Goal: Information Seeking & Learning: Learn about a topic

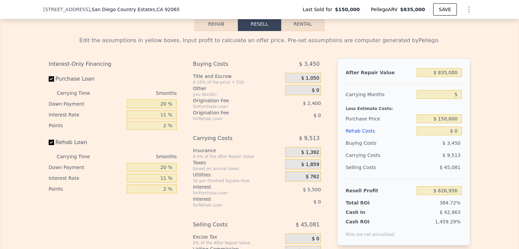
scroll to position [1011, 0]
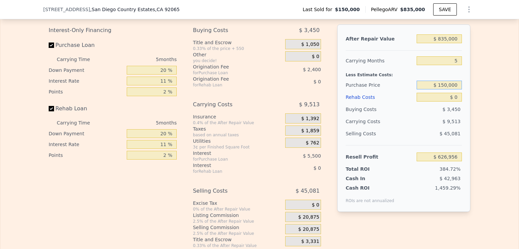
click at [435, 90] on input "$ 150,000" at bounding box center [438, 85] width 45 height 9
type input "$ 1"
type input "$ 549,000"
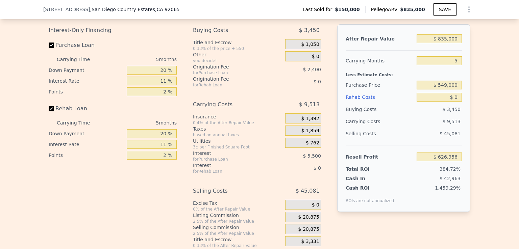
click at [383, 116] on div "Buying Costs" at bounding box center [380, 109] width 68 height 12
click at [246, 82] on div "Origination Fee" at bounding box center [230, 79] width 75 height 7
type input "$ 626,956"
click at [159, 75] on input "20 %" at bounding box center [152, 70] width 50 height 9
click at [161, 75] on input "20 %" at bounding box center [152, 70] width 50 height 9
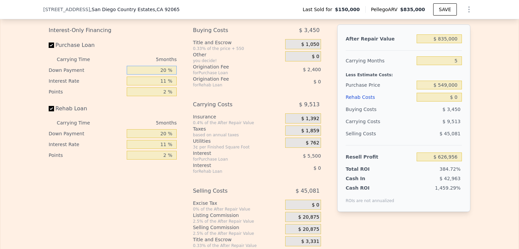
type input "0 %"
type input "$ 624,981"
type input "0 %"
click at [150, 85] on input "11 %" at bounding box center [152, 81] width 50 height 9
drag, startPoint x: 159, startPoint y: 97, endPoint x: 168, endPoint y: 96, distance: 8.8
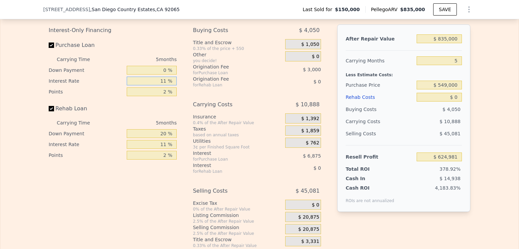
click at [168, 85] on input "11 %" at bounding box center [152, 81] width 50 height 9
type input ".7 %"
type input "$ 631,421"
type input ".76 %"
type input "$ 631,381"
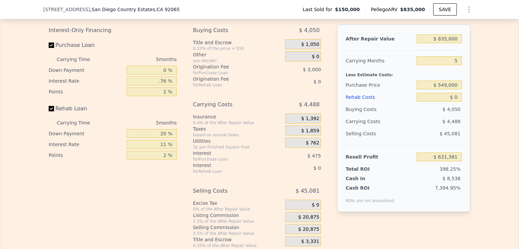
click at [162, 115] on div "Interest-Only Financing Purchase Loan Carrying Time 5 months Down Payment 0 % I…" at bounding box center [113, 92] width 128 height 136
click at [161, 85] on input "0.76 %" at bounding box center [152, 81] width 50 height 9
click at [162, 85] on input "0.76 %" at bounding box center [152, 81] width 50 height 9
click at [145, 118] on div "Rehab Loan" at bounding box center [113, 110] width 128 height 15
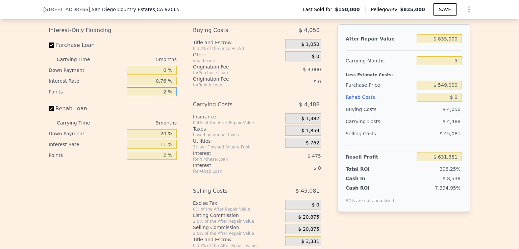
click at [161, 96] on input "2 %" at bounding box center [152, 91] width 50 height 9
click at [164, 96] on input "2 %" at bounding box center [152, 91] width 50 height 9
click at [159, 85] on input "0.76 %" at bounding box center [152, 81] width 50 height 9
click at [163, 85] on input "0.76 %" at bounding box center [152, 81] width 50 height 9
drag, startPoint x: 163, startPoint y: 94, endPoint x: 167, endPoint y: 94, distance: 4.4
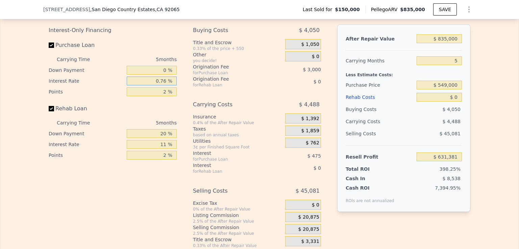
click at [167, 85] on input "0.76 %" at bounding box center [152, 81] width 50 height 9
type input "0.7 %"
type input "$ 631,421"
type input "0.75 %"
type input "$ 631,386"
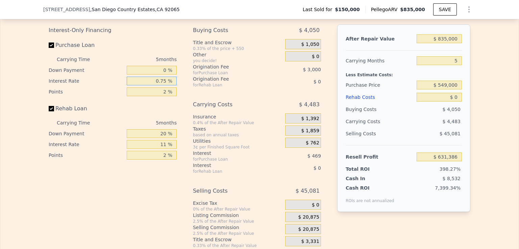
type input "0.75 %"
click at [160, 118] on div "Rehab Loan" at bounding box center [113, 110] width 128 height 15
drag, startPoint x: 157, startPoint y: 147, endPoint x: 169, endPoint y: 148, distance: 11.5
click at [169, 138] on input "20 %" at bounding box center [152, 133] width 50 height 9
type input "0 %"
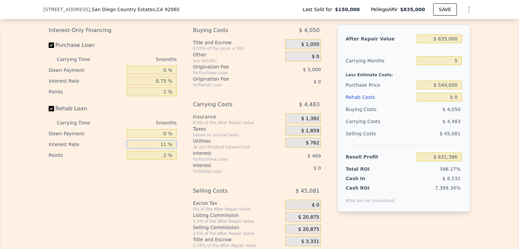
click at [163, 149] on input "11 %" at bounding box center [152, 144] width 50 height 9
type input "1 %"
type input "0.75 %"
click at [155, 198] on div "Interest-Only Financing Purchase Loan Carrying Time 5 months Down Payment 0 % I…" at bounding box center [115, 136] width 133 height 224
drag, startPoint x: 456, startPoint y: 112, endPoint x: 451, endPoint y: 113, distance: 5.1
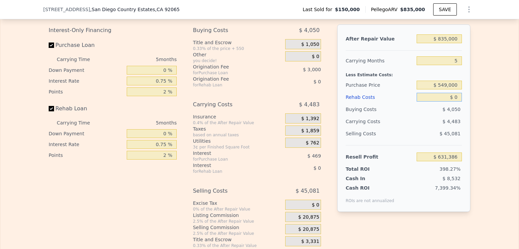
click at [451, 102] on input "$ 0" at bounding box center [438, 97] width 45 height 9
type input "$ 80"
type input "$ 631,304"
type input "$ 800"
type input "$ 630,565"
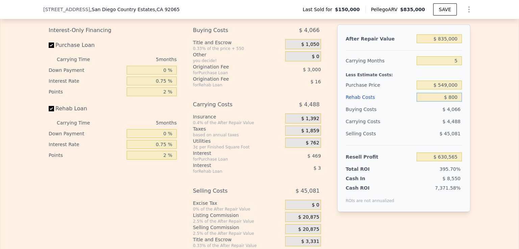
type input "$ 8,000"
type input "$ 623,201"
type input "$ 80,000"
type input "$ 549,536"
type input "$ 80,000"
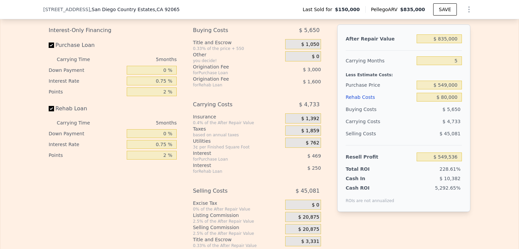
click at [408, 140] on div "Selling Costs" at bounding box center [380, 134] width 68 height 12
drag, startPoint x: 163, startPoint y: 158, endPoint x: 153, endPoint y: 158, distance: 10.5
click at [153, 149] on input "0.75 %" at bounding box center [152, 144] width 50 height 9
type input "50.7 %"
type input "$ 532,886"
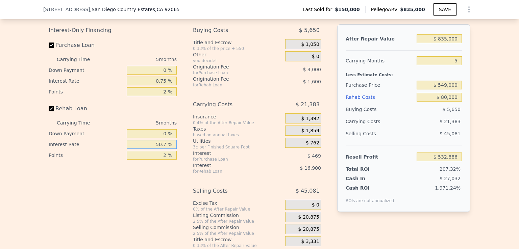
click at [165, 149] on input "50.7 %" at bounding box center [152, 144] width 50 height 9
drag, startPoint x: 165, startPoint y: 158, endPoint x: 152, endPoint y: 158, distance: 12.5
click at [152, 149] on input "50.7 %" at bounding box center [152, 144] width 50 height 9
type input "$ 0"
type input "$ 626,956"
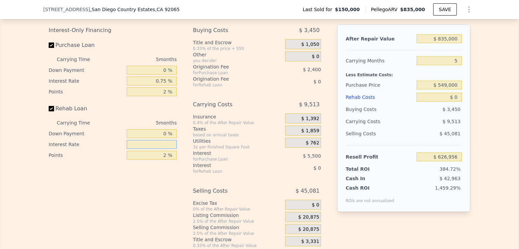
type input "0 %"
type input "10 %"
click at [158, 197] on div "Interest-Only Financing Purchase Loan Carrying Time 5 months Down Payment 0 % I…" at bounding box center [115, 136] width 133 height 224
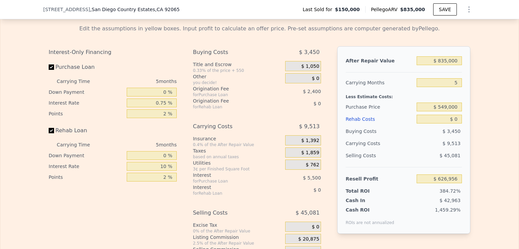
scroll to position [977, 0]
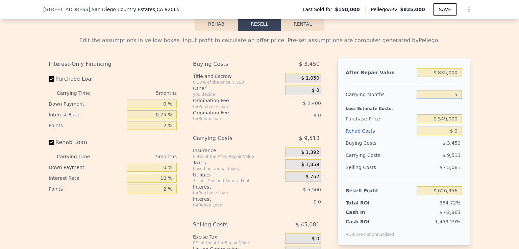
drag, startPoint x: 437, startPoint y: 109, endPoint x: 473, endPoint y: 109, distance: 35.8
click at [473, 109] on div "Edit the assumptions in yellow boxes. Input profit to calculate an offer price.…" at bounding box center [259, 156] width 518 height 251
type input "0"
type input "$ 636,469"
click at [470, 111] on div "Edit the assumptions in yellow boxes. Input profit to calculate an offer price.…" at bounding box center [259, 156] width 432 height 251
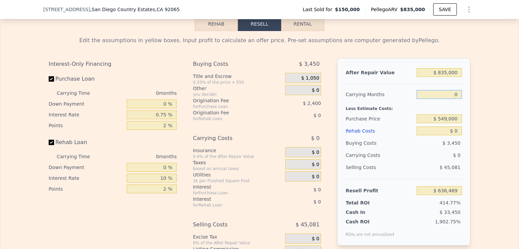
drag, startPoint x: 449, startPoint y: 108, endPoint x: 467, endPoint y: 106, distance: 18.7
click at [467, 106] on div "Edit the assumptions in yellow boxes. Input profit to calculate an offer price.…" at bounding box center [259, 156] width 432 height 251
type input "5"
type input "$ 626,956"
type input "5"
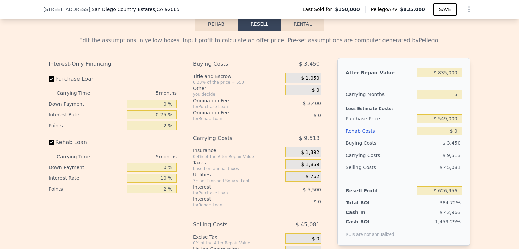
click at [475, 126] on div "Edit the assumptions in yellow boxes. Input profit to calculate an offer price.…" at bounding box center [259, 156] width 518 height 251
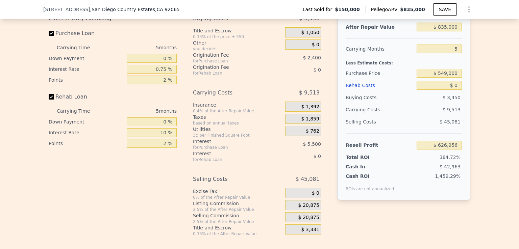
scroll to position [1011, 0]
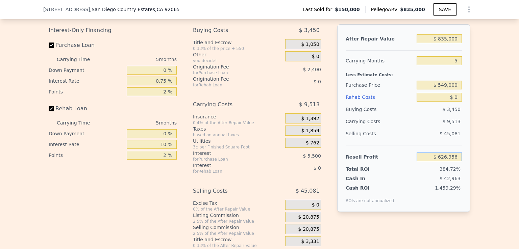
drag, startPoint x: 456, startPoint y: 171, endPoint x: 438, endPoint y: 176, distance: 18.8
click at [438, 163] on div "$ 626,956" at bounding box center [438, 157] width 45 height 12
click at [435, 173] on div "Total ROI 384.72%" at bounding box center [404, 167] width 116 height 9
click at [410, 182] on div "$ 42,963" at bounding box center [425, 178] width 71 height 7
drag, startPoint x: 455, startPoint y: 99, endPoint x: 440, endPoint y: 101, distance: 15.0
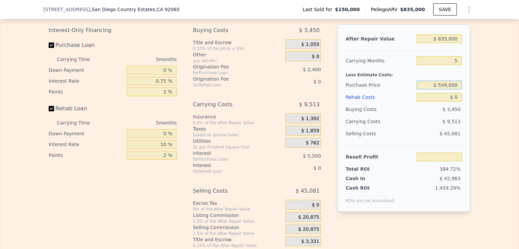
click at [440, 90] on input "$ 549,000" at bounding box center [438, 85] width 45 height 9
click at [433, 102] on input "$ 0" at bounding box center [438, 97] width 45 height 9
type input "$ 205,614"
drag, startPoint x: 455, startPoint y: 110, endPoint x: 452, endPoint y: 110, distance: 3.4
click at [452, 102] on input "$ 0" at bounding box center [438, 97] width 45 height 9
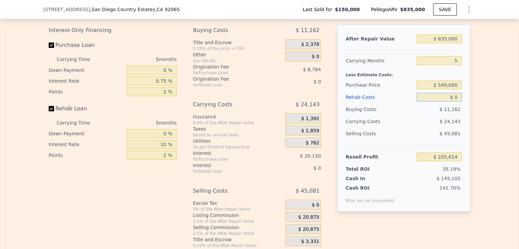
type input "$ 8"
type input "$ 205,606"
type input "$ 80"
type input "$ 205,528"
type input "$ 800"
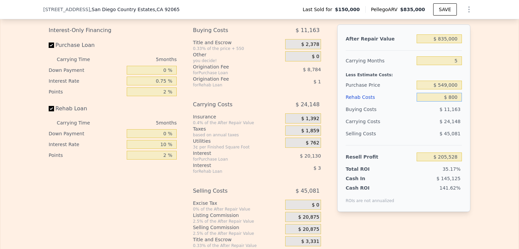
type input "$ 204,776"
type input "$ 8,000"
type input "$ 197,221"
type input "$ 80,000"
type input "$ 121,669"
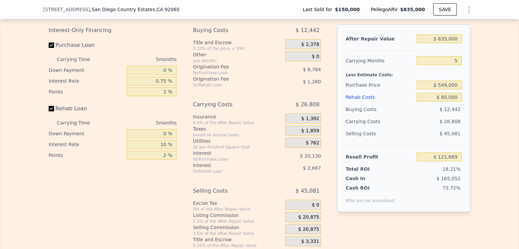
click at [398, 140] on div "Selling Costs" at bounding box center [380, 134] width 68 height 12
drag, startPoint x: 454, startPoint y: 110, endPoint x: 459, endPoint y: 110, distance: 4.4
click at [459, 102] on input "$ 80,000" at bounding box center [438, 97] width 45 height 9
type input "$ 0"
type input "$ 626,956"
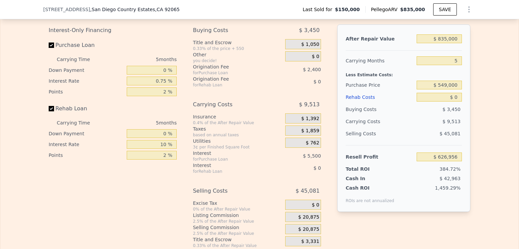
click at [395, 128] on div "$ 9,513" at bounding box center [425, 122] width 71 height 12
drag, startPoint x: 454, startPoint y: 171, endPoint x: 431, endPoint y: 172, distance: 22.7
click at [431, 161] on input "$ 626,956" at bounding box center [438, 157] width 45 height 9
click at [389, 159] on div "Resell Profit" at bounding box center [404, 154] width 116 height 18
drag, startPoint x: 456, startPoint y: 112, endPoint x: 451, endPoint y: 113, distance: 4.4
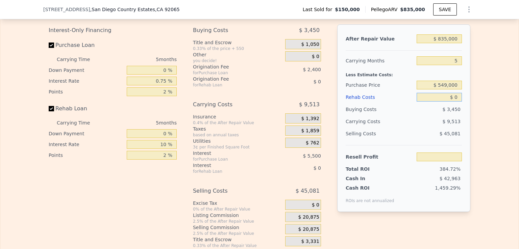
click at [451, 102] on input "$ 0" at bounding box center [438, 97] width 45 height 9
type input "$ 20"
type input "$ 626,936"
type input "$ 200"
type input "$ 626,748"
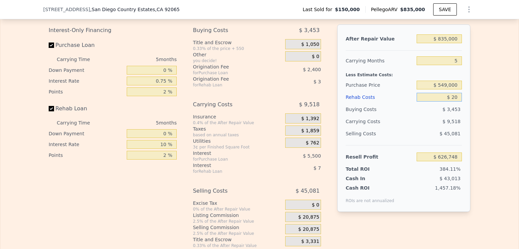
type input "$ 0"
type input "$ 626,956"
type input "$ 10"
type input "$ 626,946"
type input "$ 120"
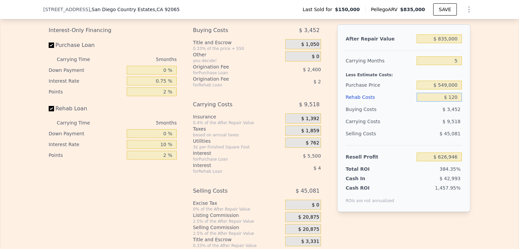
type input "$ 626,829"
type input "$ 1,200"
type input "$ 625,692"
type input "$ 12,000"
type input "$ 614,324"
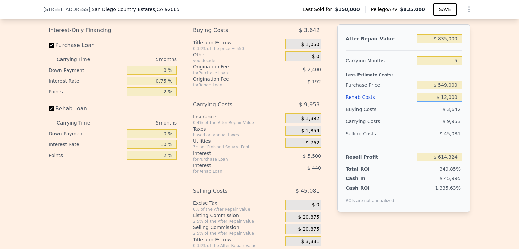
type input "$ 120,000"
type input "$ 500,636"
type input "$ 120,000"
click at [411, 142] on div "Selling Costs $ 45,081" at bounding box center [404, 137] width 116 height 18
drag, startPoint x: 455, startPoint y: 171, endPoint x: 438, endPoint y: 173, distance: 17.0
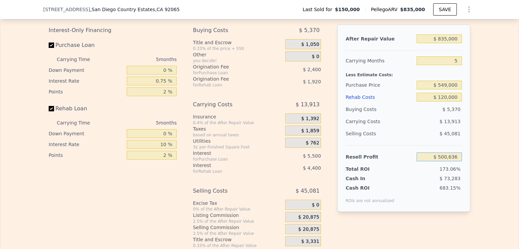
click at [438, 161] on input "$ 500,636" at bounding box center [438, 157] width 45 height 9
click at [371, 173] on div "Total ROI" at bounding box center [367, 169] width 42 height 7
click at [401, 140] on div "Selling Costs" at bounding box center [380, 134] width 68 height 12
click at [428, 161] on input "text" at bounding box center [438, 157] width 45 height 9
type input "$ 100,000"
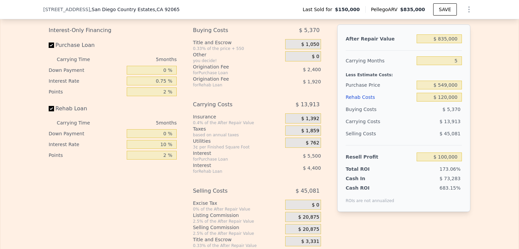
click at [408, 128] on div "$ 13,913" at bounding box center [425, 122] width 71 height 12
type input "$ 529,393"
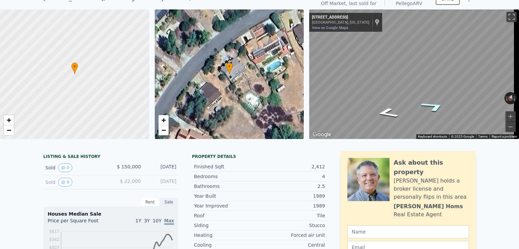
scroll to position [2, 0]
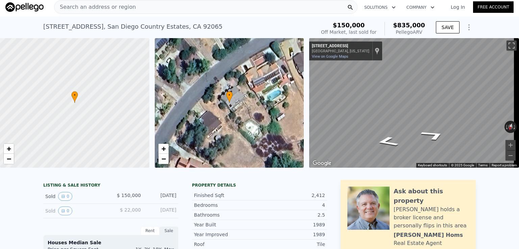
drag, startPoint x: 395, startPoint y: 24, endPoint x: 426, endPoint y: 30, distance: 31.3
click at [426, 30] on div "$150,000 Off Market, last sold for $835,000 Pellego ARV" at bounding box center [372, 28] width 109 height 19
copy div "$835,000 Pellego ARV"
type input "$ 0"
type input "$ 626,956"
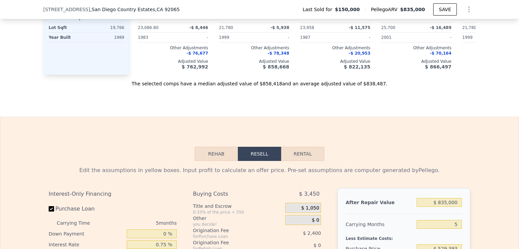
scroll to position [1016, 0]
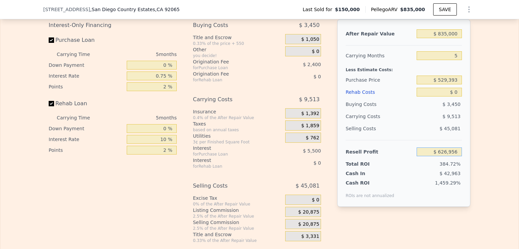
click at [437, 156] on input "$ 626,956" at bounding box center [438, 152] width 45 height 9
click at [455, 97] on input "$ 0" at bounding box center [438, 92] width 45 height 9
click at [450, 97] on input "$ 0" at bounding box center [438, 92] width 45 height 9
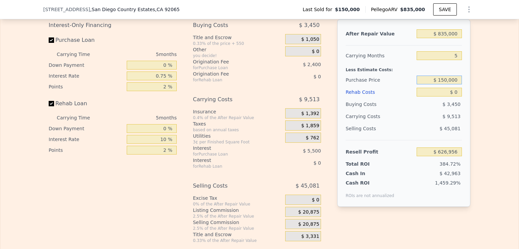
click at [444, 84] on input "$ 150,000" at bounding box center [438, 80] width 45 height 9
type input "$ 549,000"
click at [454, 97] on input "$ 0" at bounding box center [438, 92] width 45 height 9
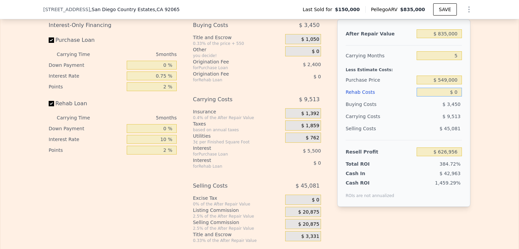
type input "$ 205,614"
click at [451, 97] on input "$ 0" at bounding box center [438, 92] width 45 height 9
type input "$ 10"
type input "$ 205,604"
type input "$ 120"
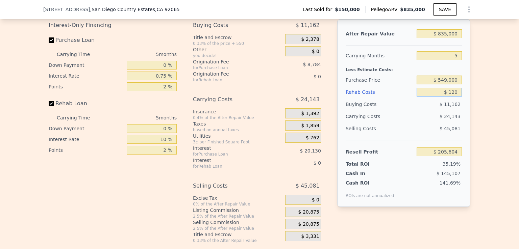
type input "$ 205,487"
type input "-$ 120"
type input "$ 205,741"
type input "$ 120"
type input "$ 205,487"
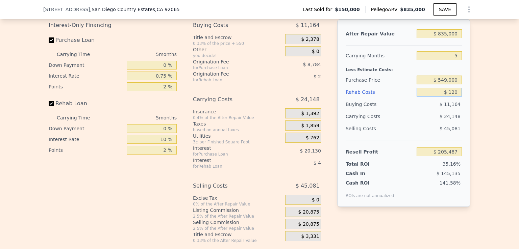
type input "-$ 120"
type input "$ 205,741"
type input "-$ 1,200"
type input "$ 206,878"
type input "-$ 12,000"
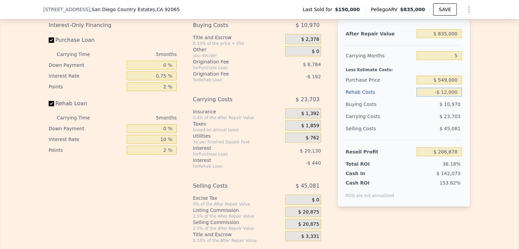
type input "$ 218,246"
type input "-$ 120,000"
type input "$ 331,934"
click at [435, 97] on input "-$ 120,000" at bounding box center [438, 92] width 45 height 9
type input "$ 120,000"
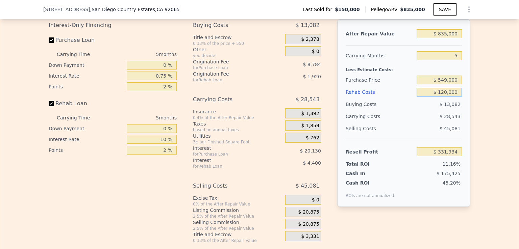
type input "$ 79,294"
click at [411, 123] on div "$ 28,543" at bounding box center [425, 116] width 71 height 12
drag, startPoint x: 451, startPoint y: 106, endPoint x: 441, endPoint y: 108, distance: 10.6
click at [441, 97] on input "$ 120,000" at bounding box center [438, 92] width 45 height 9
click at [455, 97] on input "$ 120,000" at bounding box center [438, 92] width 45 height 9
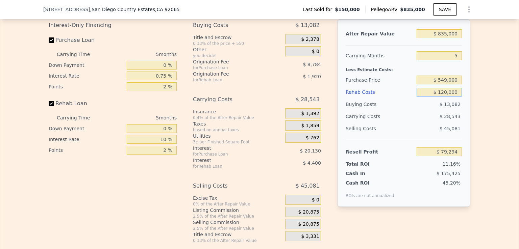
drag, startPoint x: 455, startPoint y: 106, endPoint x: 445, endPoint y: 106, distance: 10.1
click at [445, 97] on input "$ 120,000" at bounding box center [438, 92] width 45 height 9
type input "$ 1"
type input "$ 205,613"
type input "$ 10"
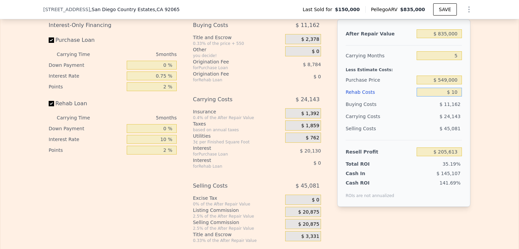
type input "$ 205,604"
type input "$ 100"
type input "$ 205,507"
type input "$ 1,000"
type input "$ 204,563"
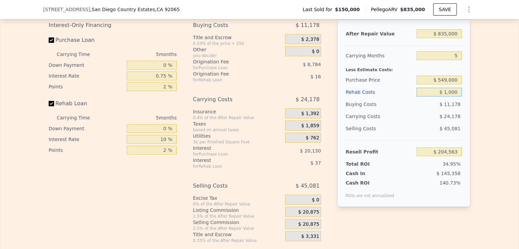
type input "$ 10,000"
type input "$ 195,089"
type input "-$ 10,000"
type input "$ 216,139"
type input "-$ 1,000"
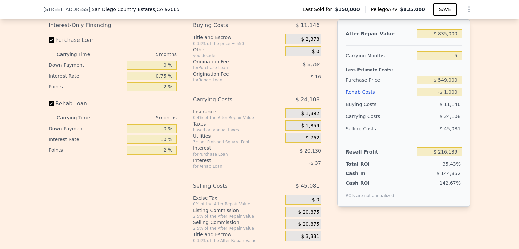
type input "$ 206,665"
type input "-$ 10,000"
type input "$ 216,139"
type input "-$ 100,000"
type input "$ 310,879"
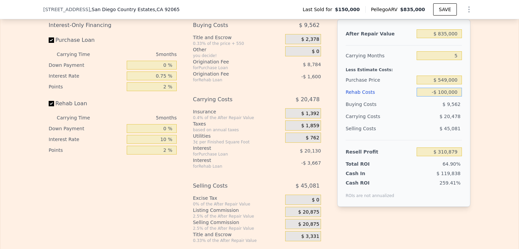
type input "-$ 10,000"
type input "$ 216,139"
type input "-$ 1,000"
type input "$ 206,665"
type input "-$ 10,000"
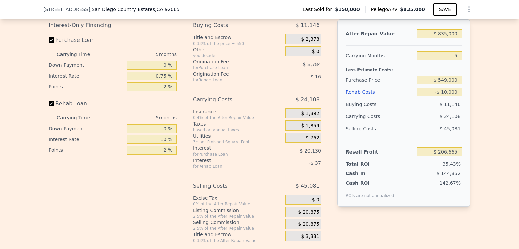
type input "$ 216,139"
type input "-$ 100,000"
type input "$ 310,879"
click at [434, 97] on input "-$ 100,000" at bounding box center [438, 92] width 45 height 9
type input "$ 100,000"
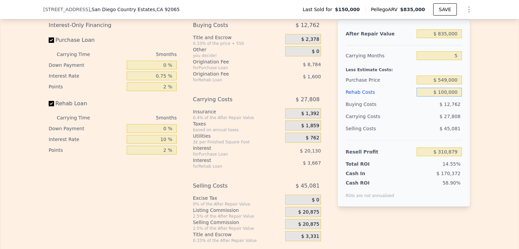
type input "$ 100,349"
click at [411, 123] on div "$ 27,808" at bounding box center [425, 116] width 71 height 12
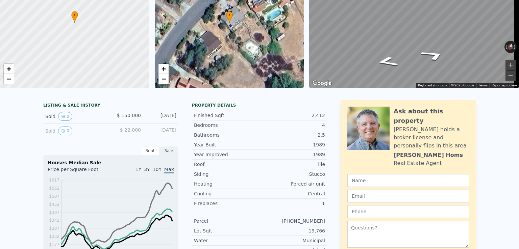
scroll to position [0, 0]
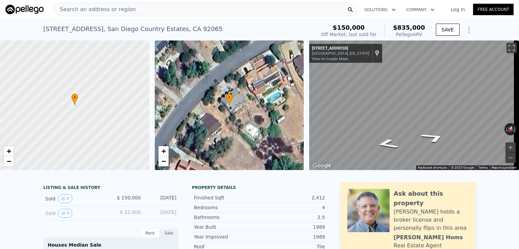
type input "$ 0"
type input "$ 626,956"
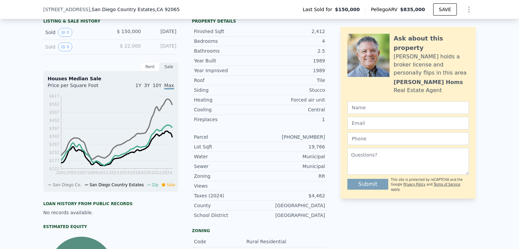
scroll to position [99, 0]
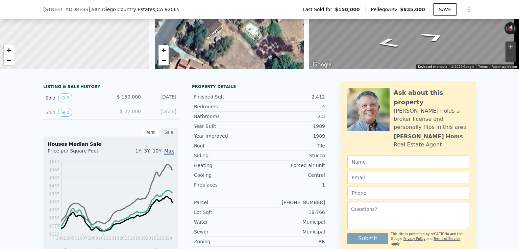
click at [252, 98] on div "Finished Sqft 2,412" at bounding box center [259, 97] width 135 height 10
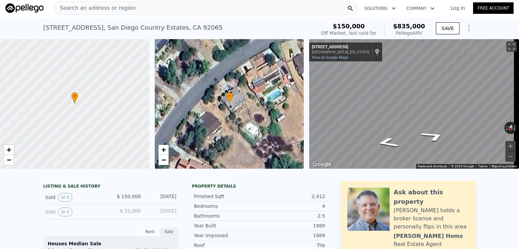
scroll to position [0, 0]
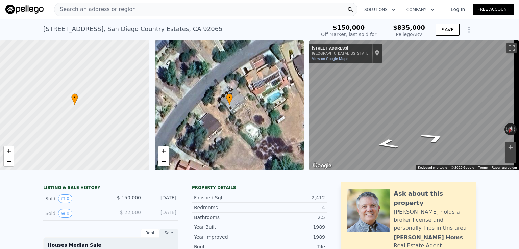
click at [121, 10] on span "Search an address or region" at bounding box center [94, 9] width 81 height 8
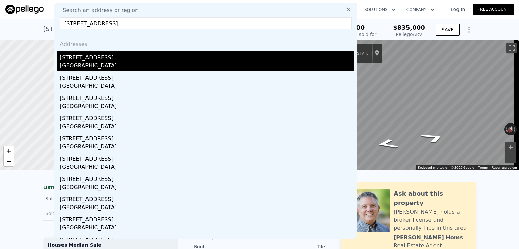
type input "[STREET_ADDRESS]"
click at [107, 66] on div "[GEOGRAPHIC_DATA]" at bounding box center [207, 66] width 295 height 9
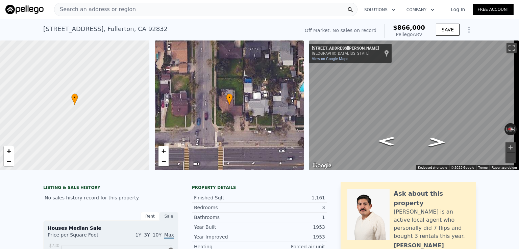
click at [254, 177] on div at bounding box center [259, 173] width 519 height 7
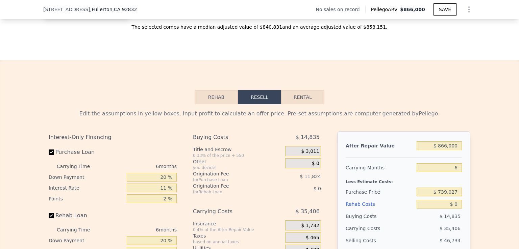
scroll to position [943, 0]
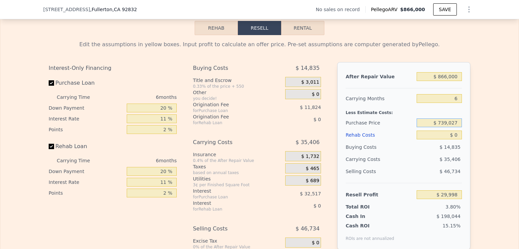
drag, startPoint x: 458, startPoint y: 131, endPoint x: 436, endPoint y: 133, distance: 21.7
click at [436, 127] on input "$ 739,027" at bounding box center [438, 123] width 45 height 9
click at [446, 127] on input "$ 80,739,027" at bounding box center [438, 123] width 45 height 9
type input "$ 680,000"
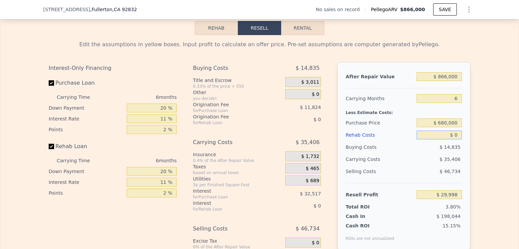
click at [454, 139] on input "$ 0" at bounding box center [438, 135] width 45 height 9
type input "$ 92,764"
type input "$ 01"
type input "$ 92,763"
type input "$ 0"
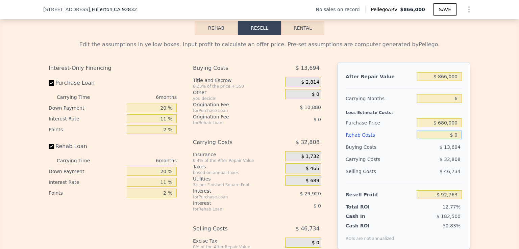
type input "$ 92,764"
type input "$ 10"
type input "$ 92,754"
type input "$ 120"
type input "$ 92,636"
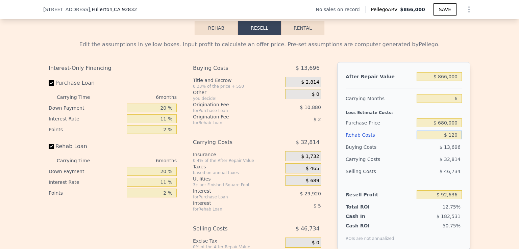
type input "$ 1,200"
type input "$ 91,491"
type input "$ 12,000"
type input "$ 80,044"
type input "$ 120,000"
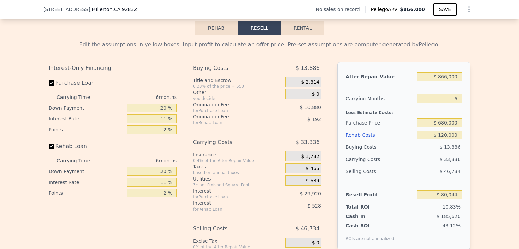
type input "-$ 34,436"
type input "$ 120,000"
click at [412, 166] on div "$ 38,088" at bounding box center [425, 159] width 71 height 12
drag, startPoint x: 157, startPoint y: 120, endPoint x: 167, endPoint y: 119, distance: 9.1
click at [167, 112] on input "20 %" at bounding box center [152, 108] width 50 height 9
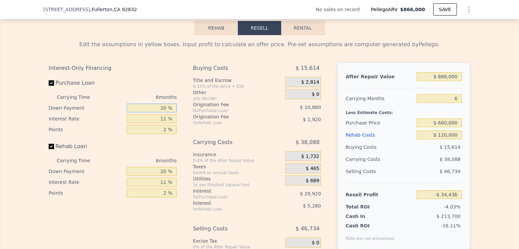
type input "0 %"
type input "-$ 44,632"
type input "0 %"
click at [157, 123] on input "11 %" at bounding box center [152, 118] width 50 height 9
drag, startPoint x: 157, startPoint y: 128, endPoint x: 164, endPoint y: 126, distance: 7.2
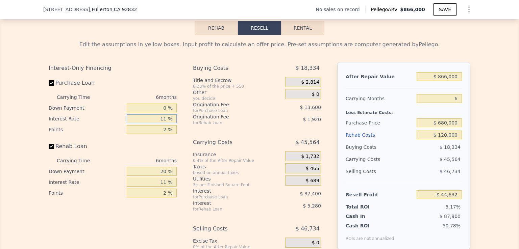
click at [164, 123] on input "11 %" at bounding box center [152, 118] width 50 height 9
type input ".7 %"
type input "-$ 9,616"
type input ".75 %"
type input "-$ 9,784"
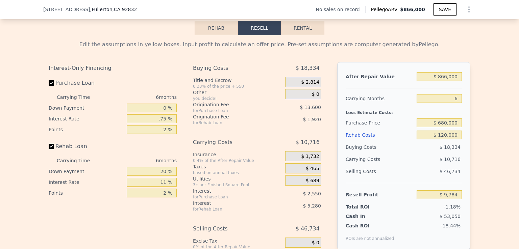
click at [157, 153] on div "Rehab Loan" at bounding box center [113, 148] width 128 height 15
drag, startPoint x: 155, startPoint y: 127, endPoint x: 162, endPoint y: 127, distance: 7.4
click at [162, 123] on input "0.75 %" at bounding box center [152, 118] width 50 height 9
type input "15 %"
type input "-$ 58,234"
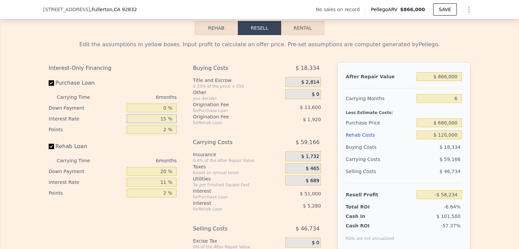
type input "105 %"
type input "-$ 364,234"
type input "10 %"
type input "-$ 41,236"
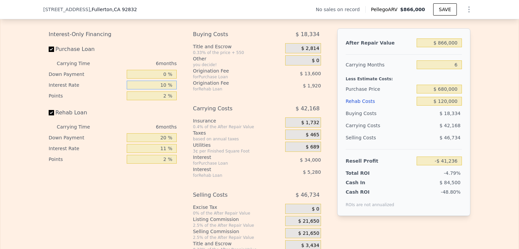
type input "10 %"
click at [165, 100] on input "2 %" at bounding box center [152, 96] width 50 height 9
type input ".7 %"
type input "-$ 32,396"
type input ".75 %"
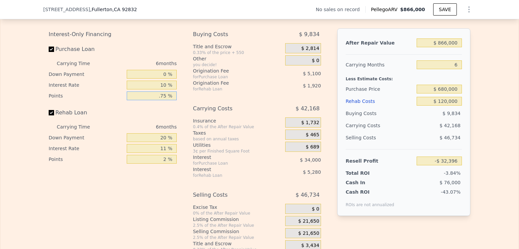
type input "-$ 32,736"
click at [151, 163] on div "2 %" at bounding box center [152, 159] width 50 height 11
type input "0.75 %"
drag, startPoint x: 156, startPoint y: 168, endPoint x: 165, endPoint y: 168, distance: 9.5
click at [165, 164] on input "2 %" at bounding box center [152, 159] width 50 height 9
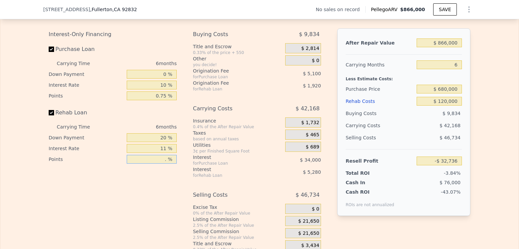
type input ".7 %"
type input "-$ 31,488"
type input ".75 %"
type input "-$ 31,536"
click at [170, 193] on div "Interest-Only Financing Purchase Loan Carrying Time 6 months Down Payment 0 % I…" at bounding box center [115, 140] width 133 height 224
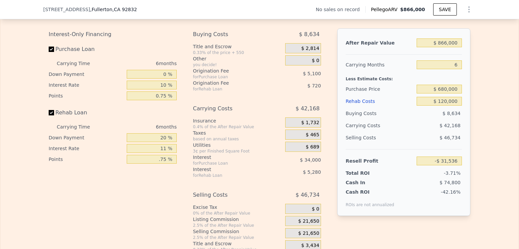
type input "0.75 %"
drag, startPoint x: 153, startPoint y: 157, endPoint x: 164, endPoint y: 156, distance: 11.9
click at [164, 153] on input "11 %" at bounding box center [152, 148] width 50 height 9
drag, startPoint x: 155, startPoint y: 148, endPoint x: 167, endPoint y: 148, distance: 11.8
click at [167, 142] on input "20 %" at bounding box center [152, 137] width 50 height 9
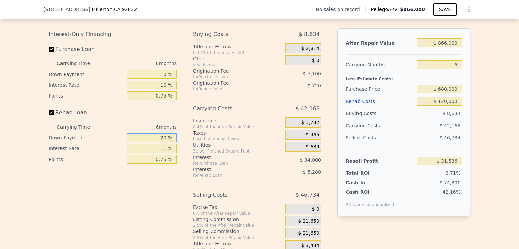
type input "0 %"
type input "-$ 33,036"
type input "0 %"
click at [158, 153] on input "11 %" at bounding box center [152, 148] width 50 height 9
drag, startPoint x: 158, startPoint y: 155, endPoint x: 138, endPoint y: 175, distance: 28.4
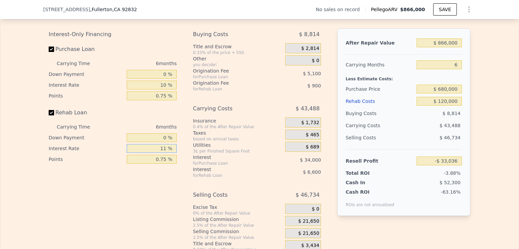
click at [138, 175] on div "Interest-Only Financing Purchase Loan Carrying Time 6 months Down Payment 0 % I…" at bounding box center [115, 140] width 133 height 224
type input "1 %"
type input "-$ 27,036"
type input "10 %"
type input "-$ 32,436"
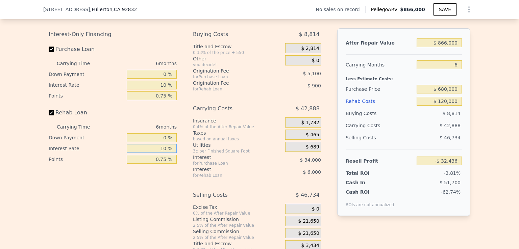
type input "10 %"
click at [143, 193] on div "Interest-Only Financing Purchase Loan Carrying Time 6 months Down Payment 0 % I…" at bounding box center [115, 140] width 133 height 224
click at [260, 107] on div "Buying Costs $ 8,814 Title and Escrow 0.33% of the price + 550 $ 2,814 Other yo…" at bounding box center [257, 140] width 128 height 224
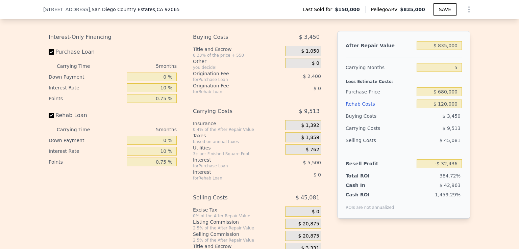
type input "2"
type input "3.5"
type input "1922"
type input "2881"
type input "16988.4"
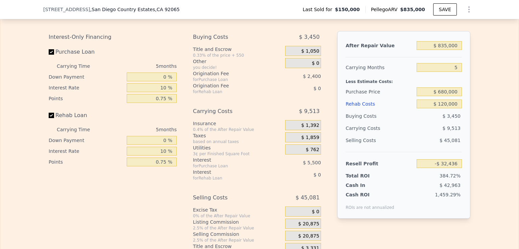
type input "34848"
type input "$ 835,000"
type input "5"
type input "$ 0"
type input "$ 626,956"
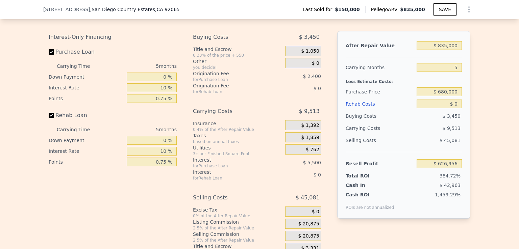
scroll to position [980, 0]
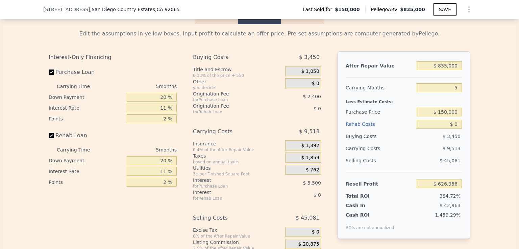
scroll to position [1011, 0]
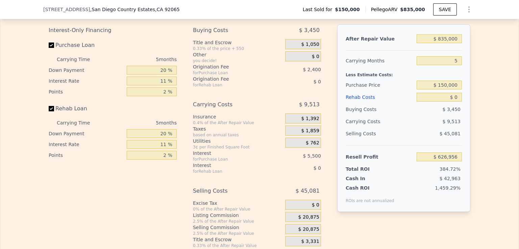
drag, startPoint x: 462, startPoint y: 99, endPoint x: 458, endPoint y: 99, distance: 4.1
click at [461, 99] on div "After Repair Value $ 835,000 Carrying Months 5 Less Estimate Costs: Purchase Pr…" at bounding box center [403, 118] width 133 height 188
drag, startPoint x: 454, startPoint y: 99, endPoint x: 437, endPoint y: 100, distance: 17.3
click at [437, 90] on input "$ 150,000" at bounding box center [438, 85] width 45 height 9
type input "$ 549,000"
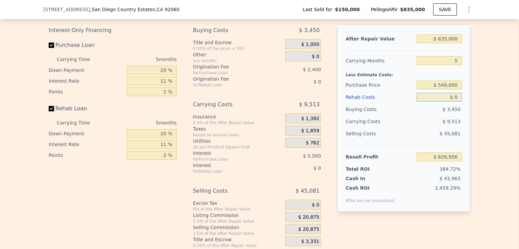
click at [454, 102] on input "$ 0" at bounding box center [438, 97] width 45 height 9
type input "$ 205,614"
click at [452, 102] on input "$ 0" at bounding box center [438, 97] width 45 height 9
type input "$ 10"
type input "$ 205,604"
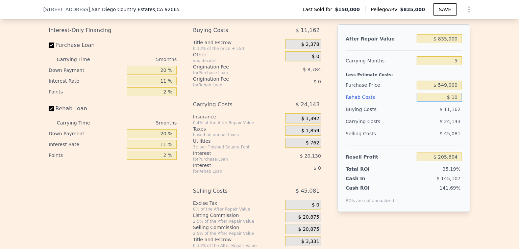
type input "-$ 10"
type input "$ 205,624"
type input "-$ 100"
type input "$ 205,721"
type input "-$ 10"
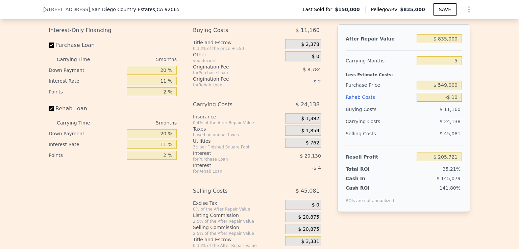
type input "$ 205,624"
type input "-$ 0"
type input "$ 205,614"
type input "$ 20"
type input "$ 205,594"
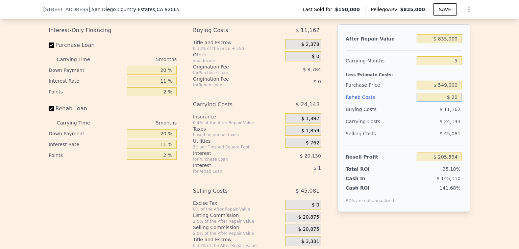
type input "$ 0"
type input "$ 205,614"
type input "$ 10"
type input "$ 205,604"
type input "$ 100"
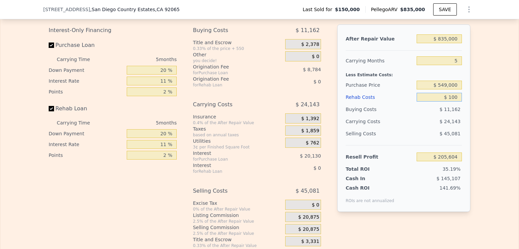
type input "$ 205,507"
type input "$ 1,000"
type input "$ 204,563"
type input "$ 10,000"
type input "$ 195,089"
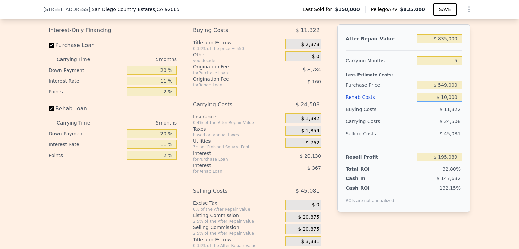
type input "$ 100,000"
type input "$ 100,349"
type input "$ 100,000"
click at [399, 182] on div "Cash In $ 170,372" at bounding box center [404, 177] width 116 height 9
drag, startPoint x: 154, startPoint y: 86, endPoint x: 164, endPoint y: 85, distance: 10.9
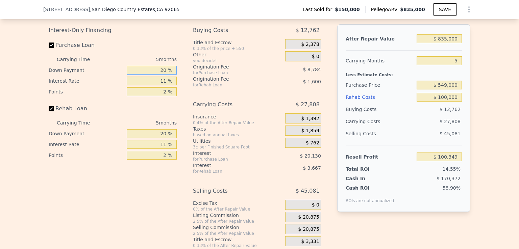
click at [164, 75] on input "20 %" at bounding box center [152, 70] width 50 height 9
type input "0 %"
type input "$ 93,118"
type input "0 %"
click at [156, 138] on input "20 %" at bounding box center [152, 133] width 50 height 9
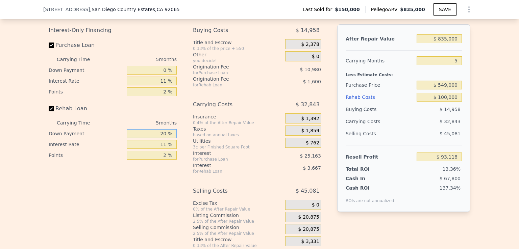
drag, startPoint x: 156, startPoint y: 146, endPoint x: 165, endPoint y: 148, distance: 8.7
click at [165, 138] on input "20 %" at bounding box center [152, 133] width 50 height 9
type input "0 %"
type input "$ 91,798"
type input "0 %"
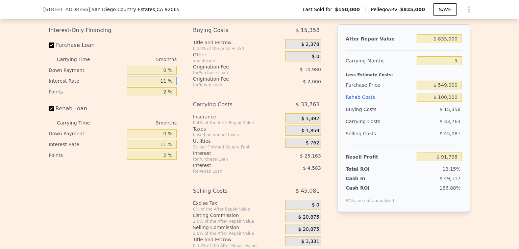
drag, startPoint x: 158, startPoint y: 97, endPoint x: 165, endPoint y: 96, distance: 6.8
click at [165, 85] on input "11 %" at bounding box center [152, 81] width 50 height 9
type input "1 %"
type input "$ 114,673"
type input "10 %"
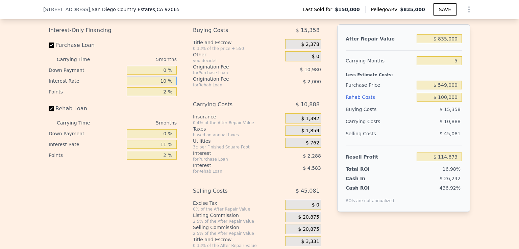
type input "$ 94,088"
type input "10 %"
drag, startPoint x: 153, startPoint y: 161, endPoint x: 164, endPoint y: 161, distance: 11.5
click at [164, 149] on input "11 %" at bounding box center [152, 144] width 50 height 9
type input "1 %"
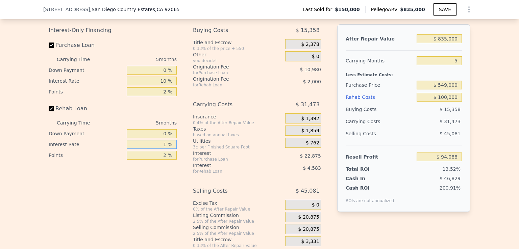
type input "$ 98,258"
type input "10 %"
type input "$ 94,508"
type input "10 %"
drag, startPoint x: 159, startPoint y: 107, endPoint x: 165, endPoint y: 107, distance: 5.4
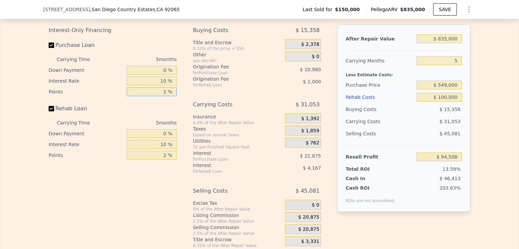
click at [165, 96] on input "2 %" at bounding box center [152, 91] width 50 height 9
type input ".7 %"
type input "$ 101,645"
type input ".75 %"
type input "$ 101,370"
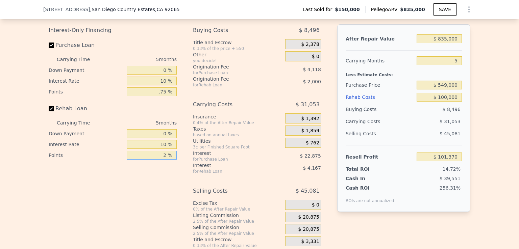
type input "0.75 %"
drag, startPoint x: 161, startPoint y: 168, endPoint x: 166, endPoint y: 168, distance: 4.7
click at [166, 160] on input "2 %" at bounding box center [152, 155] width 50 height 9
type input ".7 %"
type input "$ 102,670"
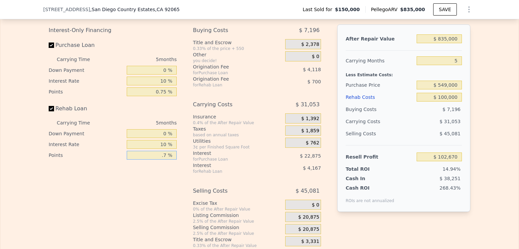
type input ".75 %"
type input "$ 102,620"
click at [163, 192] on div "Interest-Only Financing Purchase Loan Carrying Time 5 months Down Payment 0 % I…" at bounding box center [115, 136] width 133 height 224
type input "0.75 %"
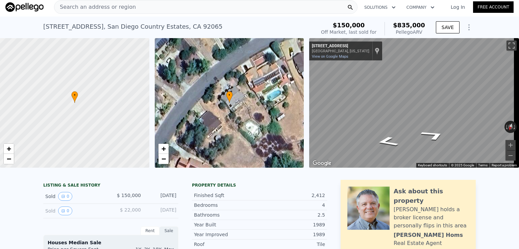
scroll to position [0, 0]
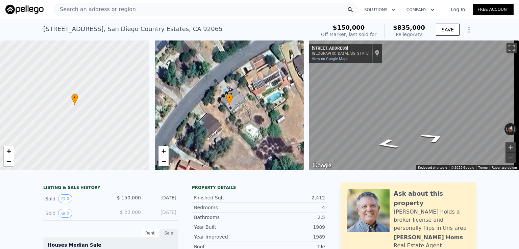
type input "$ 0"
type input "$ 626,956"
drag, startPoint x: 241, startPoint y: 33, endPoint x: 214, endPoint y: 15, distance: 33.3
click at [241, 33] on div "[STREET_ADDRESS] Sold [DATE] for $150k (~ARV $835k )" at bounding box center [178, 31] width 270 height 19
click at [192, 14] on div "Search an address or region" at bounding box center [205, 10] width 303 height 14
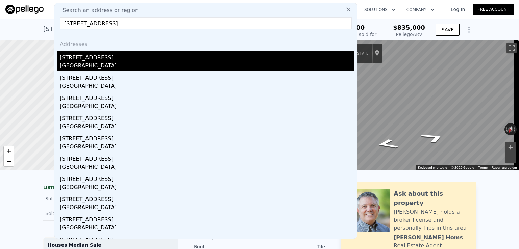
type input "[STREET_ADDRESS]"
click at [139, 61] on div "[STREET_ADDRESS]" at bounding box center [207, 56] width 295 height 11
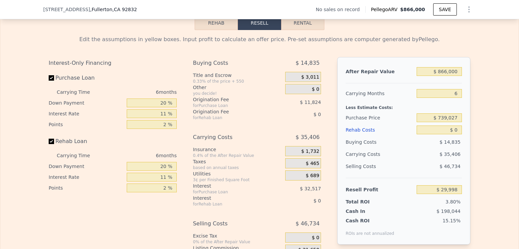
scroll to position [977, 0]
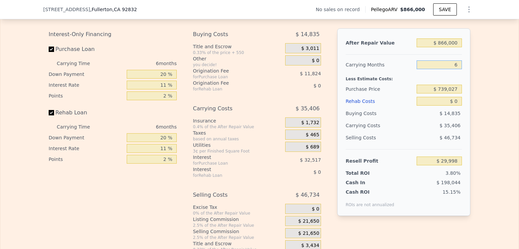
drag, startPoint x: 444, startPoint y: 76, endPoint x: 461, endPoint y: 74, distance: 17.3
click at [461, 74] on div "After Repair Value $ 866,000 Carrying Months 6 Less Estimate Costs: Purchase Pr…" at bounding box center [403, 122] width 133 height 188
click at [420, 93] on div "$ 739,027" at bounding box center [438, 89] width 45 height 12
drag, startPoint x: 457, startPoint y: 98, endPoint x: 438, endPoint y: 99, distance: 19.3
click at [438, 94] on input "$ 739,027" at bounding box center [438, 89] width 45 height 9
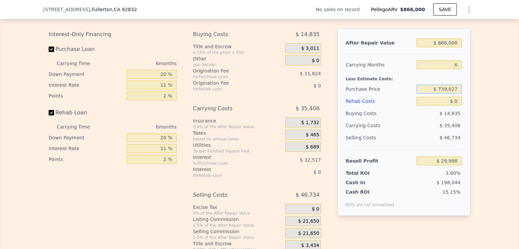
click at [458, 94] on input "$ 739,027" at bounding box center [438, 89] width 45 height 9
drag, startPoint x: 457, startPoint y: 98, endPoint x: 440, endPoint y: 99, distance: 16.6
click at [440, 94] on input "$ 739,027" at bounding box center [438, 89] width 45 height 9
click at [439, 94] on input "$ 739,027" at bounding box center [438, 89] width 45 height 9
drag, startPoint x: 439, startPoint y: 98, endPoint x: 458, endPoint y: 95, distance: 18.5
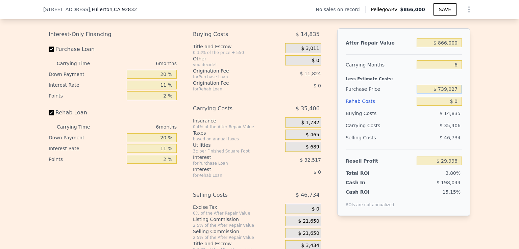
click at [458, 94] on input "$ 739,027" at bounding box center [438, 89] width 45 height 9
type input "$ 680,000"
type input "$ 92,764"
drag, startPoint x: 455, startPoint y: 110, endPoint x: 452, endPoint y: 111, distance: 3.5
click at [452, 106] on input "$ 0" at bounding box center [438, 101] width 45 height 9
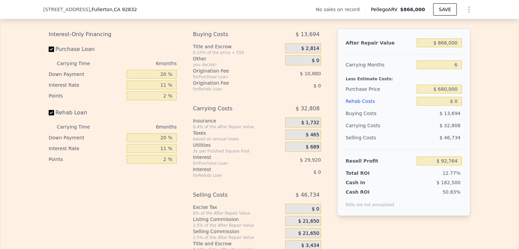
click at [404, 131] on div "$ 32,808" at bounding box center [425, 126] width 71 height 12
drag, startPoint x: 155, startPoint y: 86, endPoint x: 166, endPoint y: 83, distance: 11.0
click at [166, 79] on input "20 %" at bounding box center [152, 74] width 50 height 9
type input "0 %"
type input "$ 82,568"
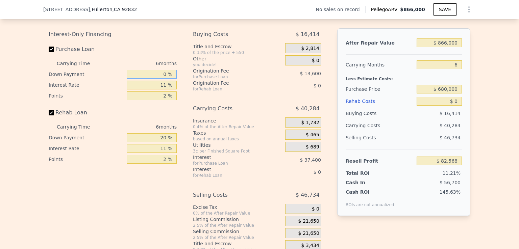
type input "0 %"
drag, startPoint x: 159, startPoint y: 96, endPoint x: 166, endPoint y: 97, distance: 7.1
click at [166, 90] on input "11 %" at bounding box center [152, 85] width 50 height 9
type input "10 %"
type input "$ 85,964"
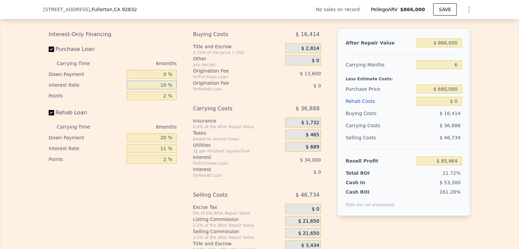
type input "10 %"
drag, startPoint x: 159, startPoint y: 104, endPoint x: 164, endPoint y: 102, distance: 5.9
click at [164, 100] on input "2 %" at bounding box center [152, 96] width 50 height 9
type input ".7 %"
type input "$ 94,804"
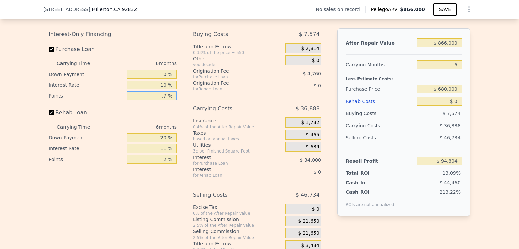
type input ".75 %"
type input "$ 94,464"
type input "0.75 %"
drag, startPoint x: 154, startPoint y: 167, endPoint x: 166, endPoint y: 167, distance: 12.5
click at [166, 164] on input "2 %" at bounding box center [152, 159] width 50 height 9
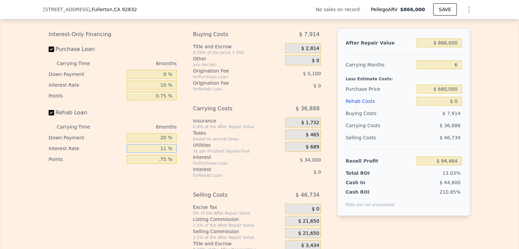
type input "0.75 %"
click at [164, 153] on input "11 %" at bounding box center [152, 148] width 50 height 9
type input "10 %"
drag, startPoint x: 155, startPoint y: 151, endPoint x: 161, endPoint y: 149, distance: 6.1
click at [161, 143] on div "20 %" at bounding box center [152, 137] width 50 height 11
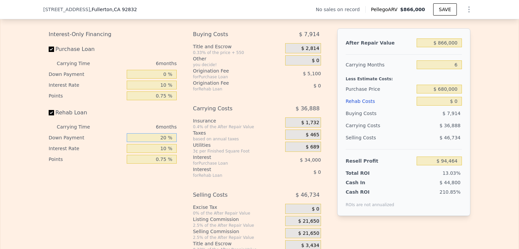
click at [149, 142] on input "20 %" at bounding box center [152, 137] width 50 height 9
drag, startPoint x: 149, startPoint y: 145, endPoint x: 161, endPoint y: 145, distance: 12.2
click at [161, 142] on input "20 %" at bounding box center [152, 137] width 50 height 9
type input "0 %"
click at [127, 122] on div "Rehab Loan" at bounding box center [113, 114] width 128 height 15
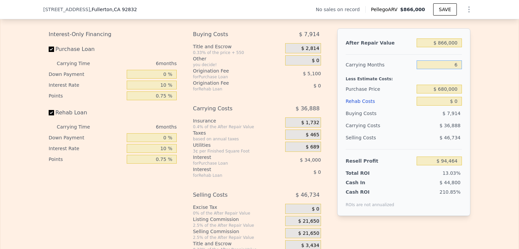
drag, startPoint x: 443, startPoint y: 74, endPoint x: 457, endPoint y: 73, distance: 14.3
click at [457, 69] on input "6" at bounding box center [438, 64] width 45 height 9
type input "5"
type input "$ 100,612"
click at [395, 94] on div "Purchase Price" at bounding box center [380, 89] width 68 height 12
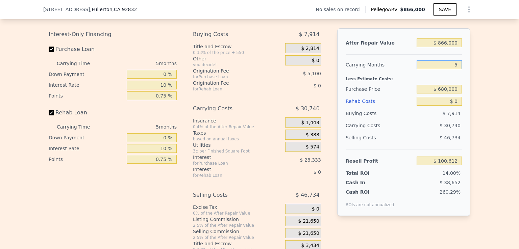
drag, startPoint x: 438, startPoint y: 75, endPoint x: 458, endPoint y: 73, distance: 19.7
click at [458, 69] on input "5" at bounding box center [438, 64] width 45 height 9
type input "3"
type input "$ 112,908"
type input "3"
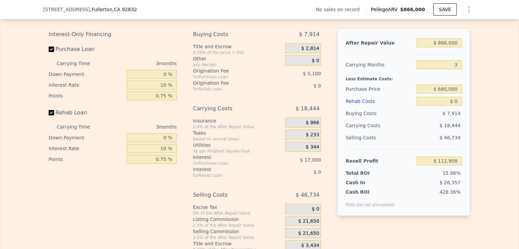
click at [396, 95] on div "Purchase Price" at bounding box center [380, 89] width 68 height 12
drag, startPoint x: 457, startPoint y: 111, endPoint x: 452, endPoint y: 112, distance: 5.5
click at [452, 106] on input "$ 0" at bounding box center [438, 101] width 45 height 9
type input "$ 1"
type input "$ 112,907"
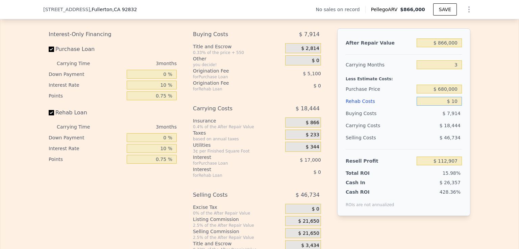
type input "$ 100"
type input "$ 112,804"
type input "$ 1,000"
type input "$ 111,876"
type input "$ 10,000"
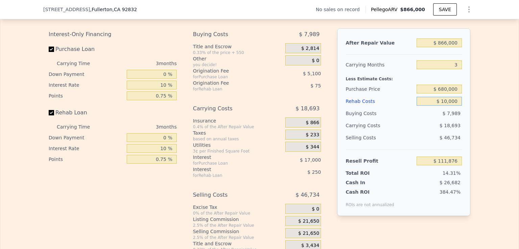
type input "$ 102,584"
type input "$ 100,000"
type input "$ 9,659"
type input "$ 100,000"
drag, startPoint x: 453, startPoint y: 76, endPoint x: 457, endPoint y: 75, distance: 5.0
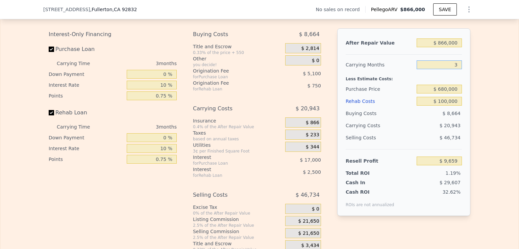
click at [457, 69] on input "3" at bounding box center [438, 64] width 45 height 9
type input "5"
type input "-$ 4,303"
type input "5"
click at [395, 107] on div "Rehab Costs" at bounding box center [380, 101] width 68 height 12
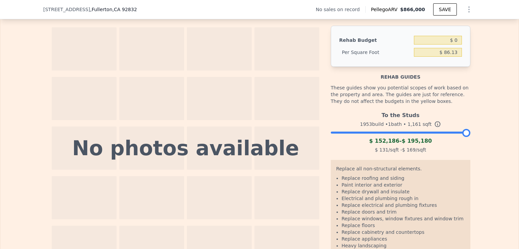
type input "$ 0"
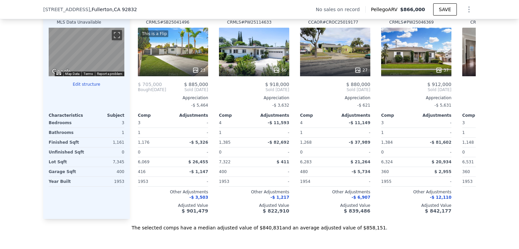
scroll to position [808, 0]
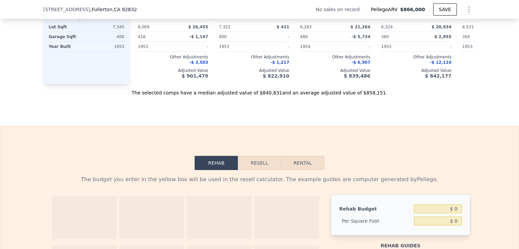
click at [244, 170] on button "Resell" at bounding box center [259, 163] width 43 height 14
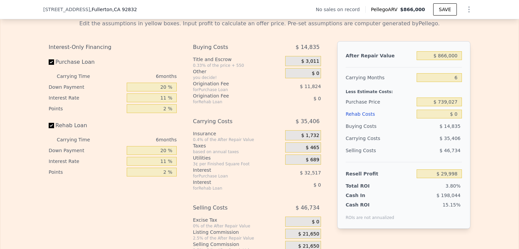
scroll to position [977, 0]
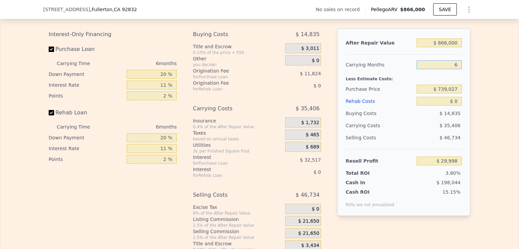
drag, startPoint x: 439, startPoint y: 77, endPoint x: 463, endPoint y: 77, distance: 23.6
click at [463, 77] on div "After Repair Value $ 866,000 Carrying Months 6 Less Estimate Costs: Purchase Pr…" at bounding box center [403, 122] width 133 height 188
type input "0"
type input "$ 65,404"
type input "0"
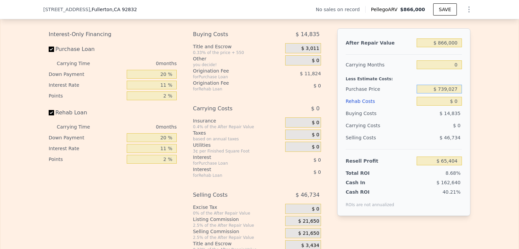
drag, startPoint x: 456, startPoint y: 98, endPoint x: 436, endPoint y: 100, distance: 20.0
click at [436, 94] on input "$ 739,027" at bounding box center [438, 89] width 45 height 9
type input "$ 7"
type input "$ 680,000"
click at [431, 129] on div "$ 0" at bounding box center [425, 126] width 71 height 12
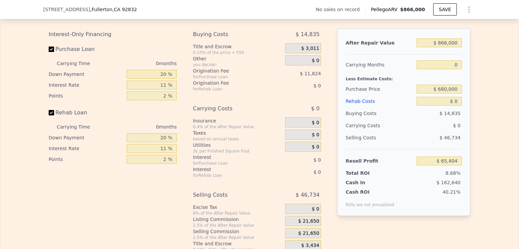
type input "$ 125,572"
click at [454, 106] on input "$ 0" at bounding box center [438, 101] width 45 height 9
type input "$ 1"
type input "$ 125,571"
type input "$ 10"
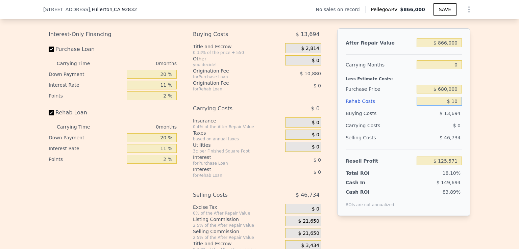
type input "$ 125,562"
type input "$ 100"
type input "$ 125,470"
type input "$ 10,000"
type input "$ 115,412"
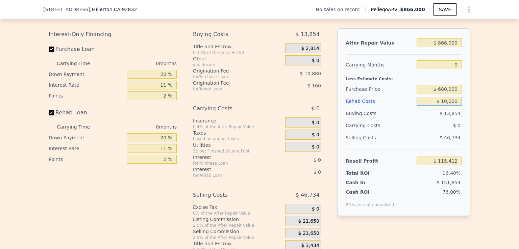
type input "$ 100,000"
type input "$ 23,972"
type input "$ 100,000"
click at [412, 149] on div "Selling Costs $ 46,734" at bounding box center [404, 141] width 116 height 18
drag, startPoint x: 157, startPoint y: 84, endPoint x: 169, endPoint y: 83, distance: 11.5
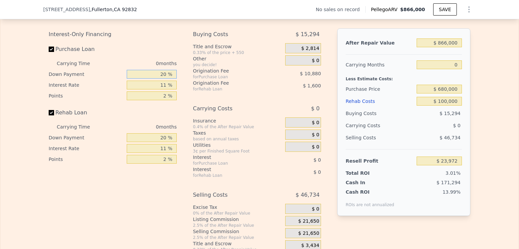
click at [168, 79] on input "20 %" at bounding box center [152, 74] width 50 height 9
type input "1 %"
type input "$ 21,388"
type input "9 %"
type input "$ 22,476"
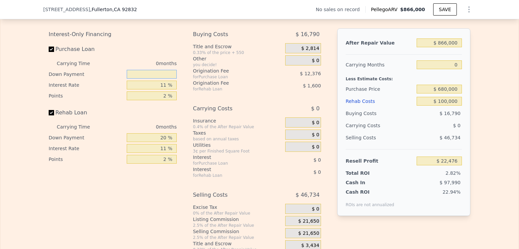
type input "0 %"
type input "$ 21,252"
type input "0 %"
drag, startPoint x: 160, startPoint y: 148, endPoint x: 166, endPoint y: 146, distance: 5.6
click at [166, 142] on input "20 %" at bounding box center [152, 137] width 50 height 9
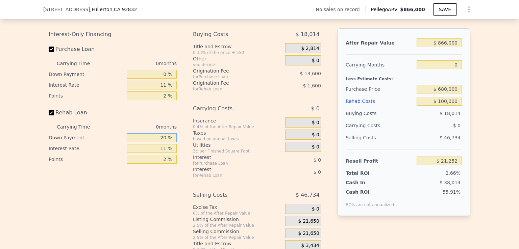
type input "0 %"
type input "$ 20,852"
type input "0 %"
drag, startPoint x: 159, startPoint y: 96, endPoint x: 164, endPoint y: 94, distance: 5.6
click at [164, 90] on input "11 %" at bounding box center [152, 85] width 50 height 9
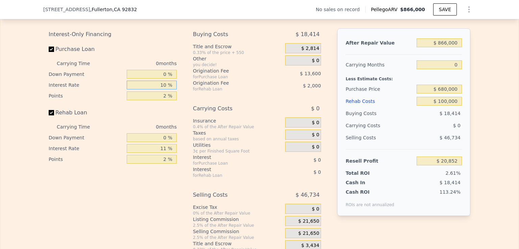
type input "10 %"
drag, startPoint x: 159, startPoint y: 104, endPoint x: 166, endPoint y: 104, distance: 7.1
click at [166, 100] on input "2 %" at bounding box center [152, 96] width 50 height 9
type input ".75 %"
type input "$ 29,352"
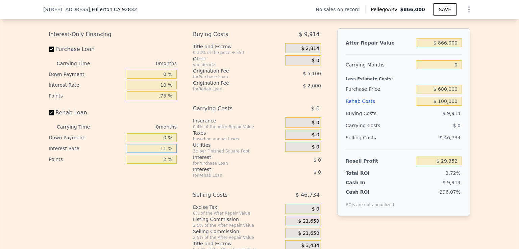
type input "0.75 %"
click at [162, 153] on input "11 %" at bounding box center [152, 148] width 50 height 9
type input "10 %"
drag, startPoint x: 156, startPoint y: 172, endPoint x: 164, endPoint y: 169, distance: 8.3
click at [164, 164] on input "2 %" at bounding box center [152, 159] width 50 height 9
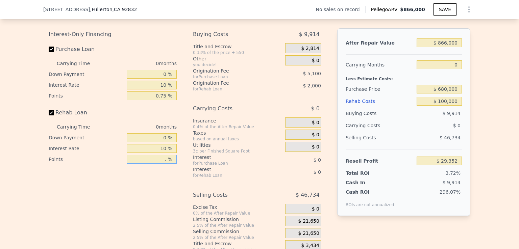
type input ".7 %"
type input "$ 30,652"
type input ".75 %"
type input "$ 30,602"
click at [151, 189] on div "Interest-Only Financing Purchase Loan Carrying Time 0 months Down Payment 0 % I…" at bounding box center [115, 140] width 133 height 224
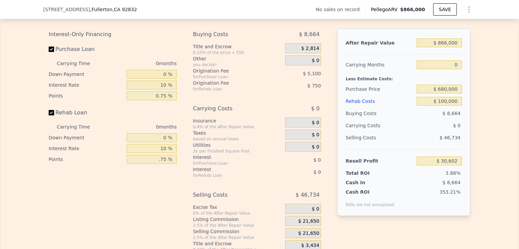
type input "0.75 %"
drag, startPoint x: 447, startPoint y: 71, endPoint x: 456, endPoint y: 70, distance: 8.6
click at [456, 69] on input "0" at bounding box center [438, 64] width 45 height 9
type input "5"
type input "-$ 4,303"
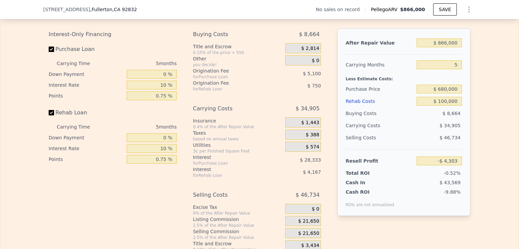
click at [404, 95] on div "Purchase Price" at bounding box center [380, 89] width 68 height 12
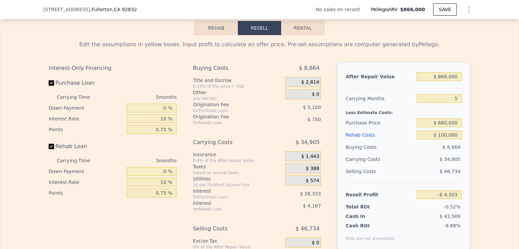
type input "6"
type input "$ 0"
type input "$ 29,998"
